Goal: Information Seeking & Learning: Learn about a topic

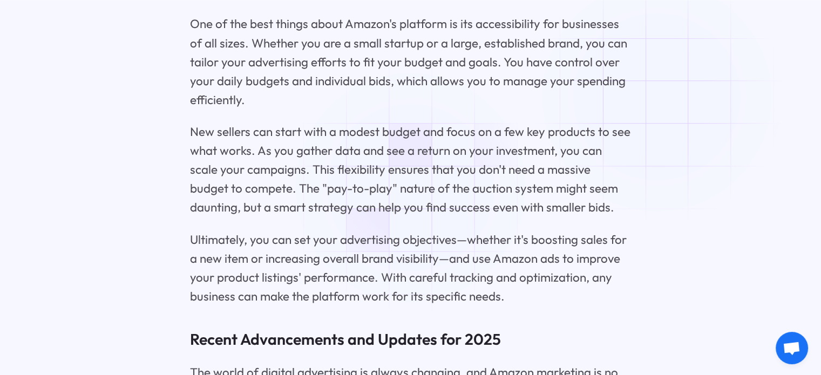
scroll to position [2269, 0]
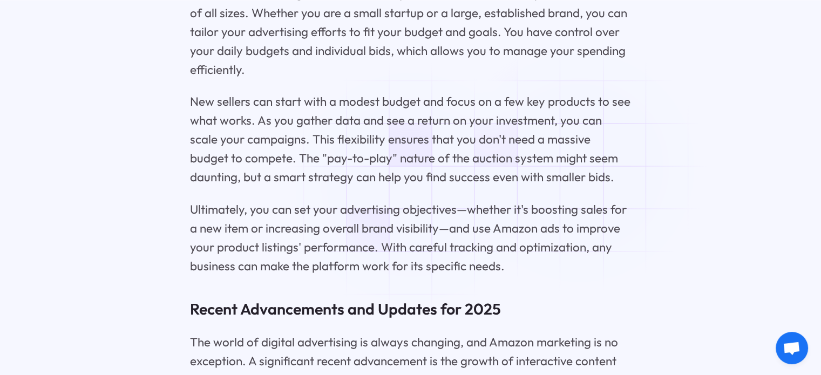
click at [427, 187] on p "New sellers can start with a modest budget and focus on a few key products to s…" at bounding box center [410, 139] width 441 height 94
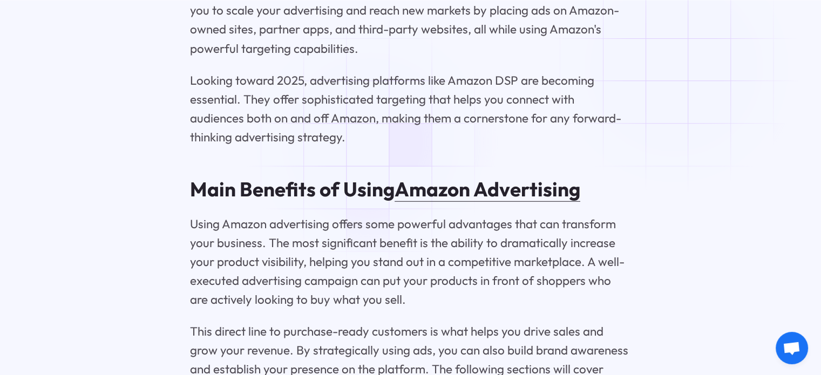
scroll to position [2785, 0]
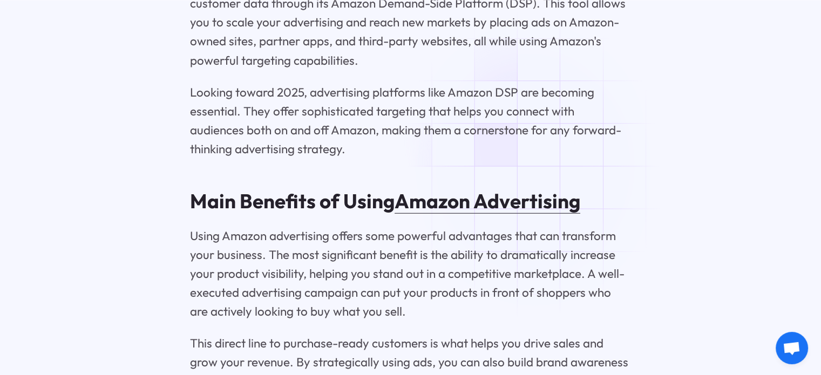
scroll to position [2771, 0]
